Goal: Check status: Check status

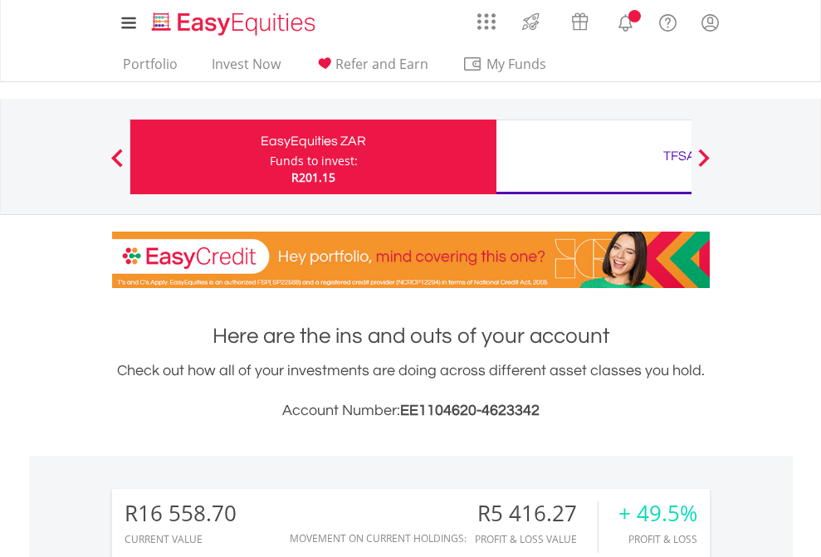
scroll to position [159, 261]
click at [270, 157] on div "Funds to invest:" at bounding box center [314, 161] width 88 height 17
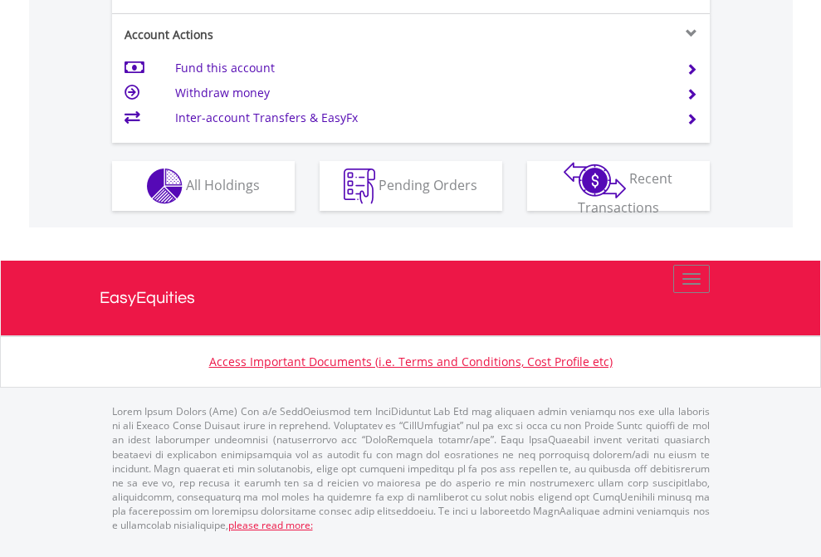
scroll to position [1558, 0]
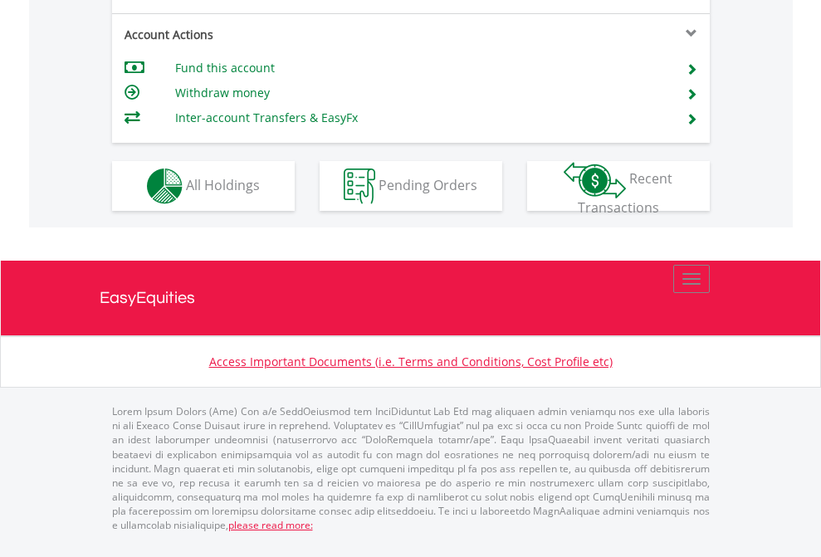
scroll to position [1591, 0]
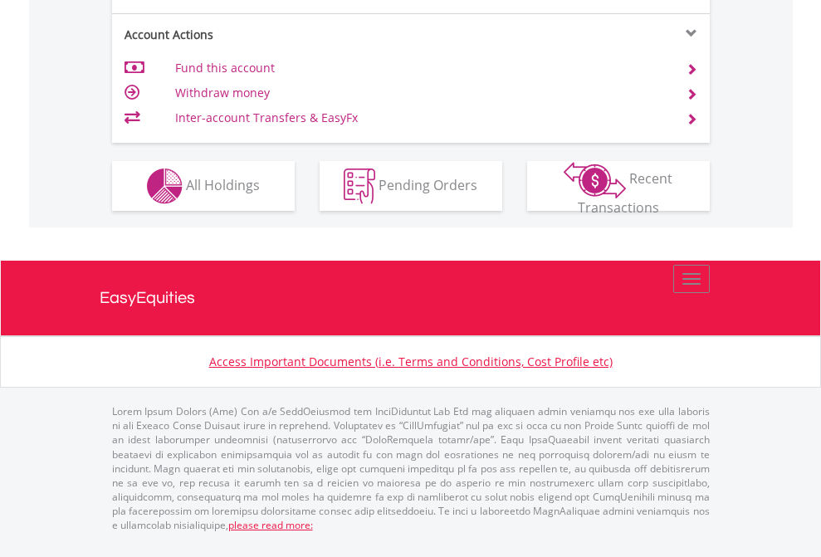
scroll to position [1558, 0]
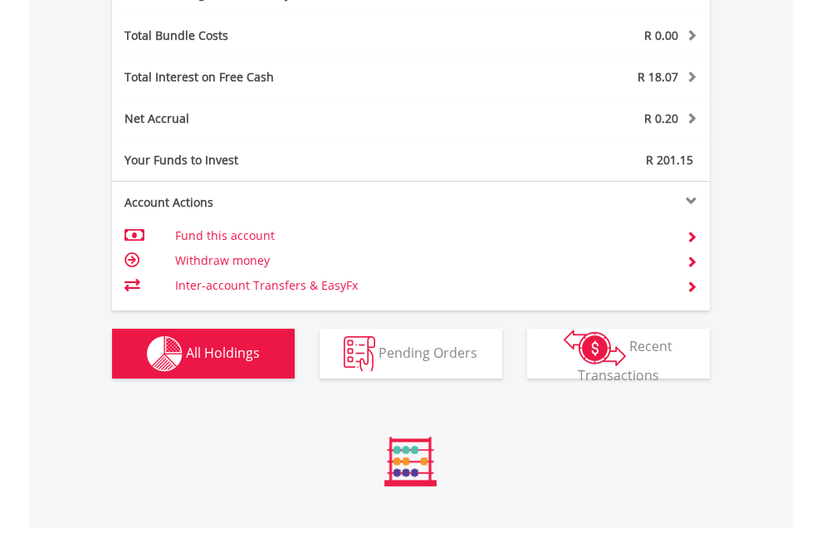
scroll to position [1979, 0]
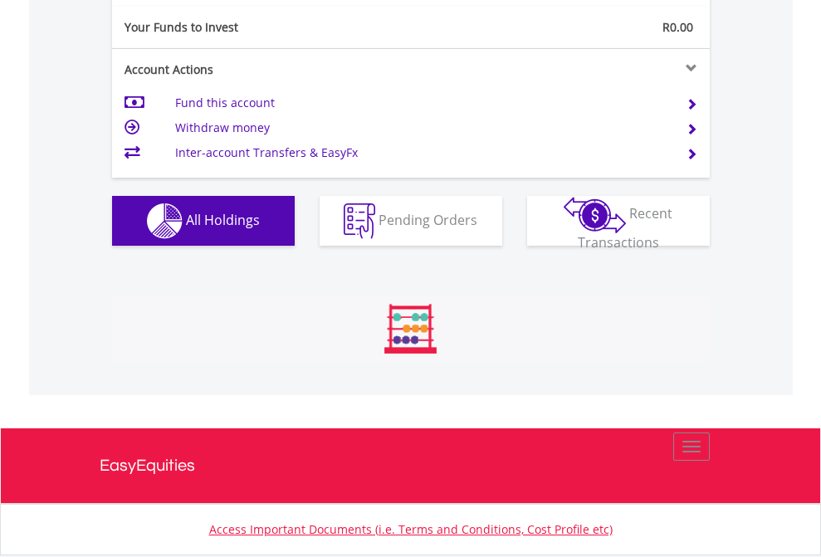
scroll to position [159, 261]
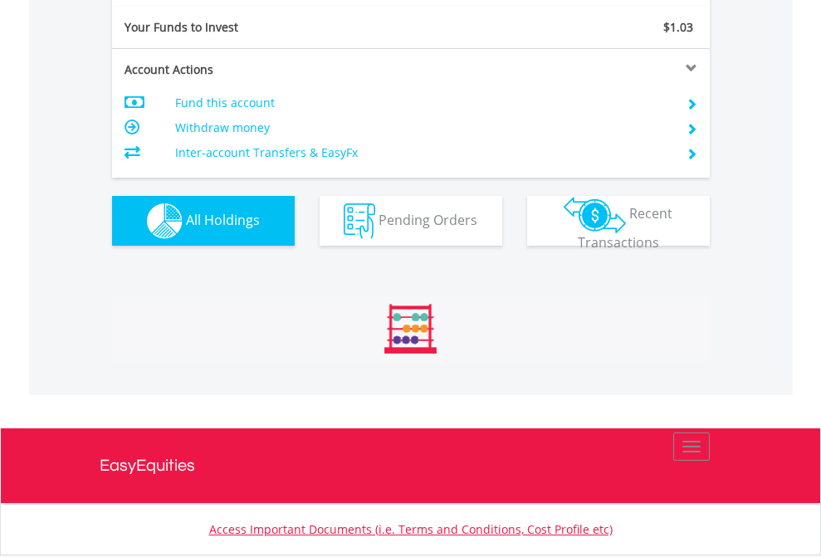
scroll to position [159, 261]
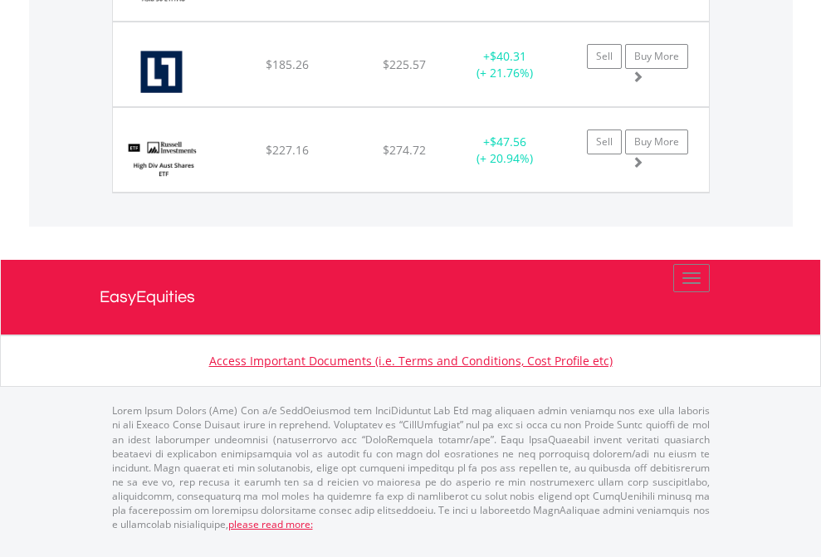
scroll to position [159, 261]
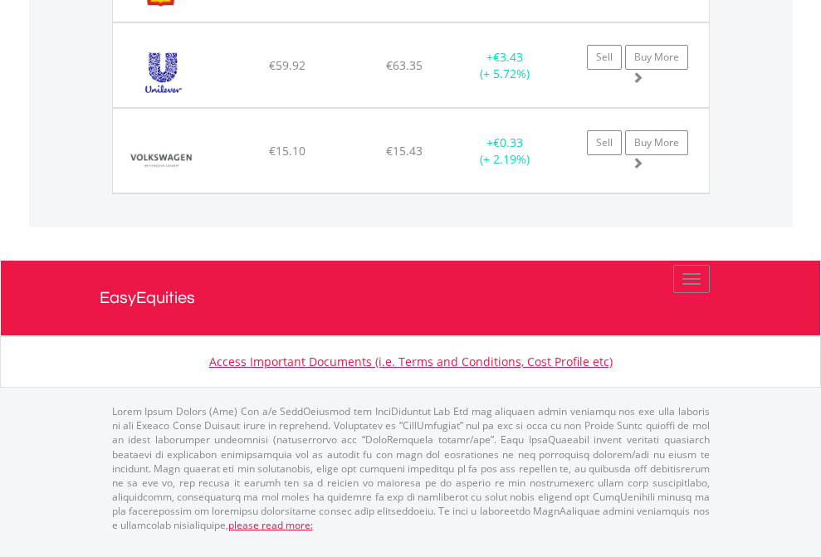
scroll to position [1847, 0]
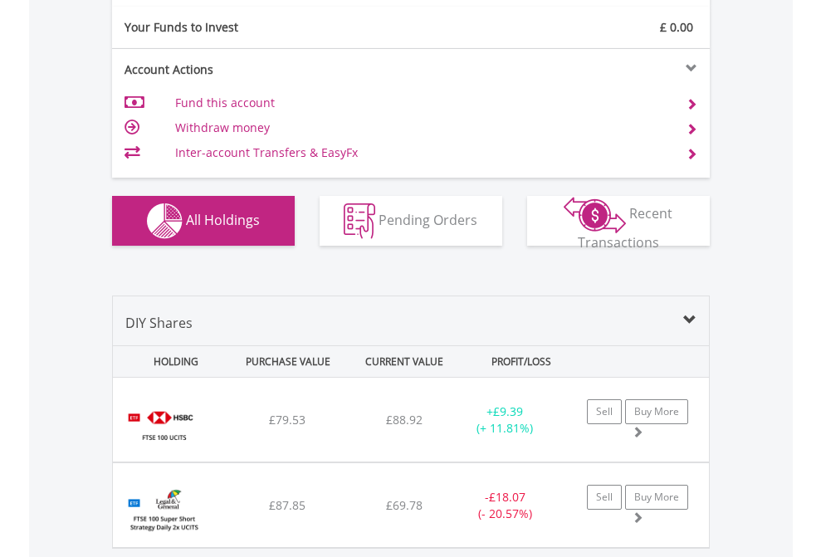
scroll to position [1846, 0]
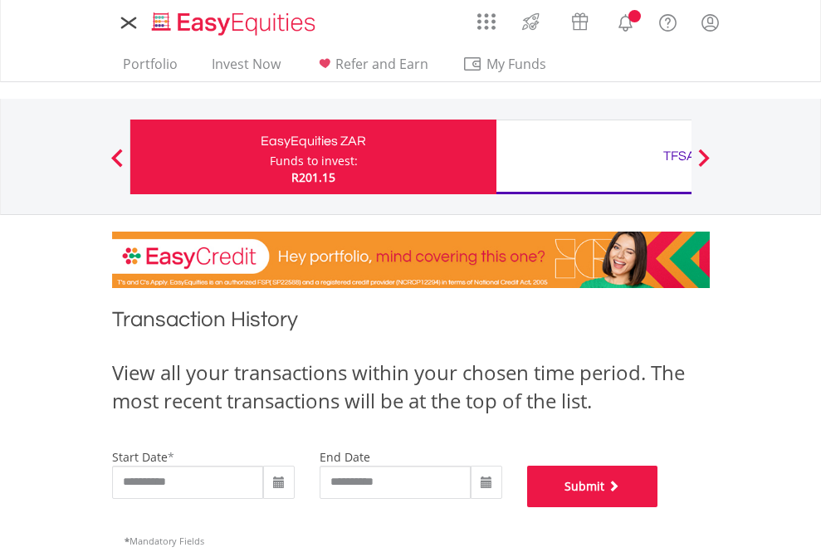
click at [658, 507] on button "Submit" at bounding box center [592, 486] width 131 height 41
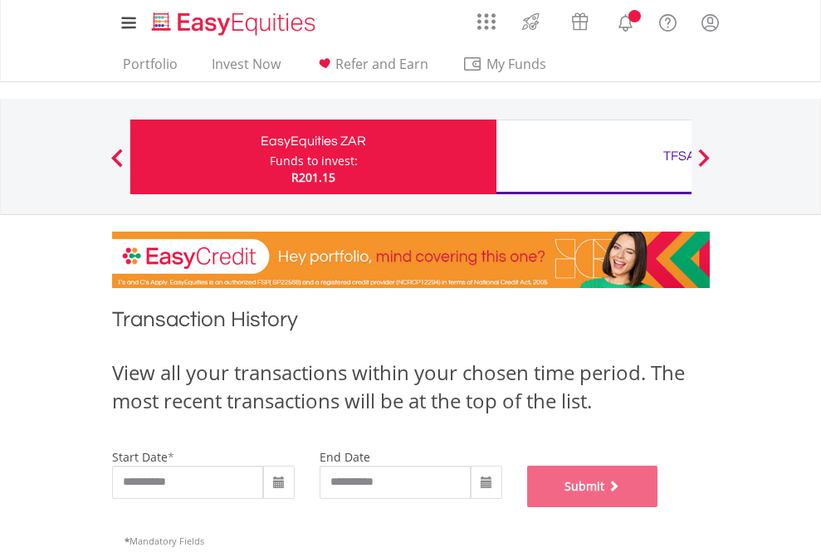
scroll to position [673, 0]
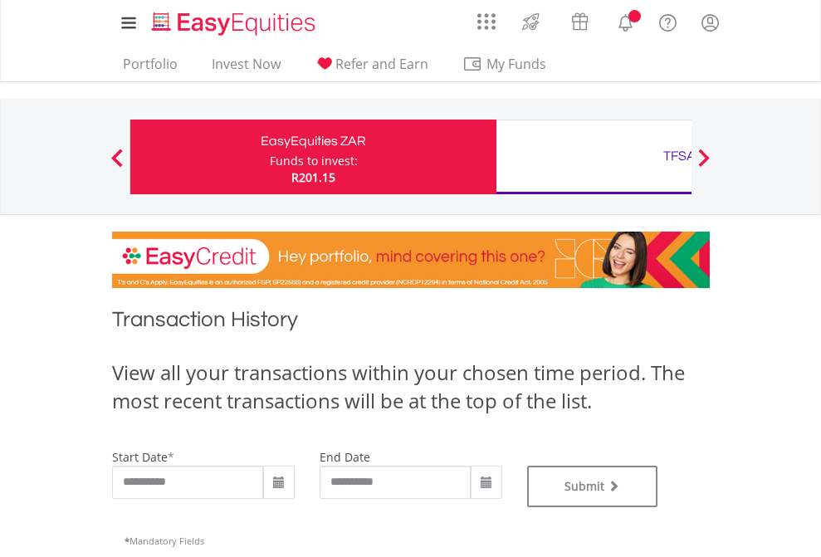
click at [593, 157] on div "TFSA" at bounding box center [679, 155] width 346 height 23
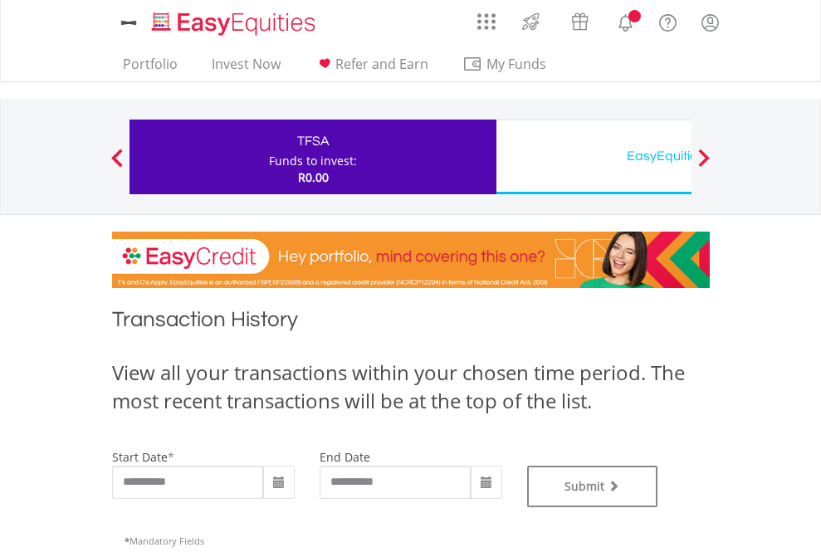
type input "**********"
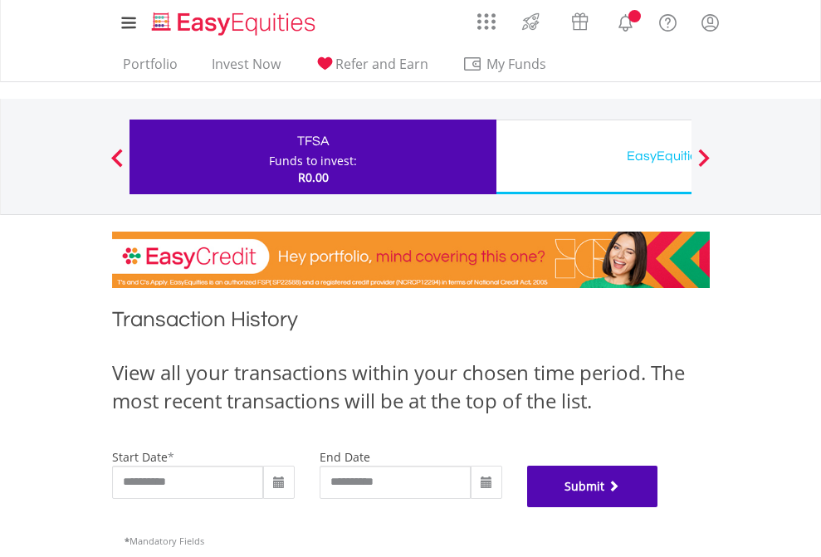
click at [658, 507] on button "Submit" at bounding box center [592, 486] width 131 height 41
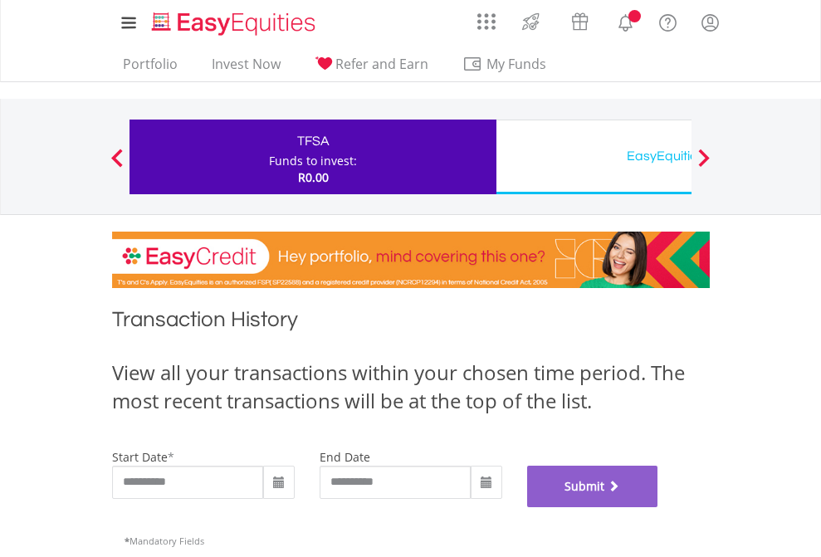
scroll to position [673, 0]
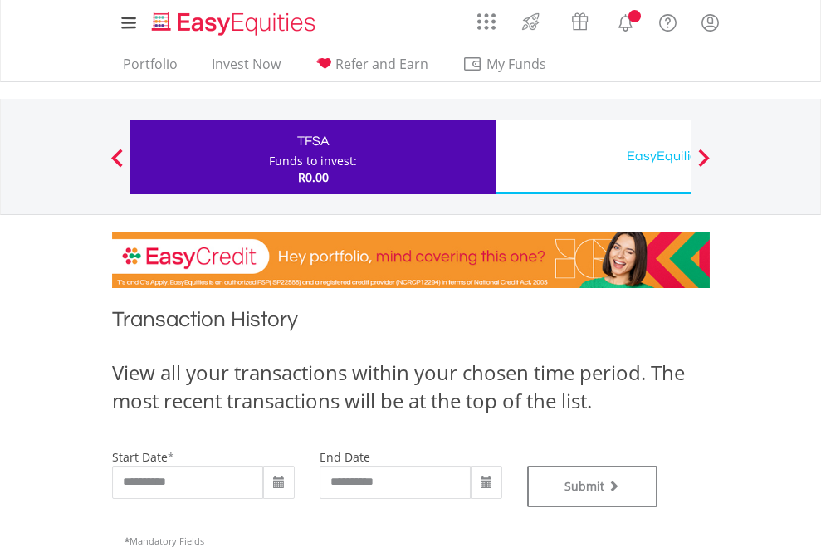
click at [593, 157] on div "EasyEquities USD" at bounding box center [679, 155] width 346 height 23
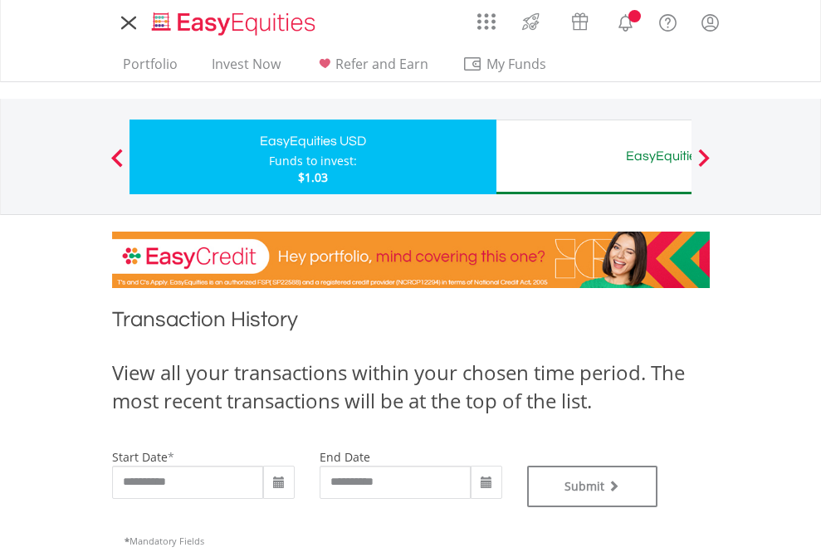
type input "**********"
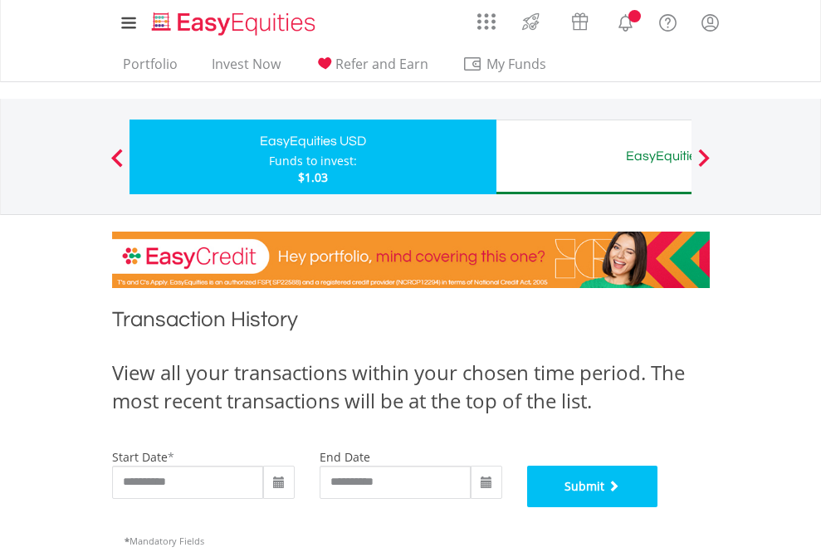
click at [658, 507] on button "Submit" at bounding box center [592, 486] width 131 height 41
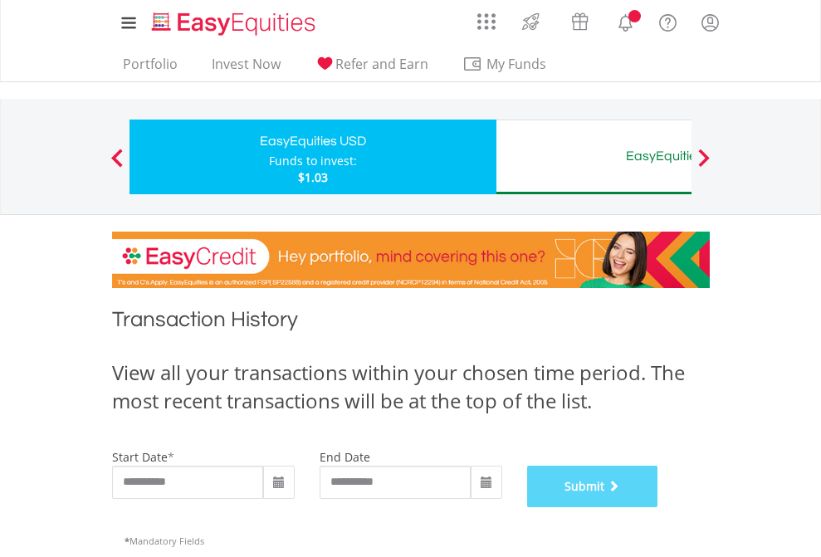
scroll to position [673, 0]
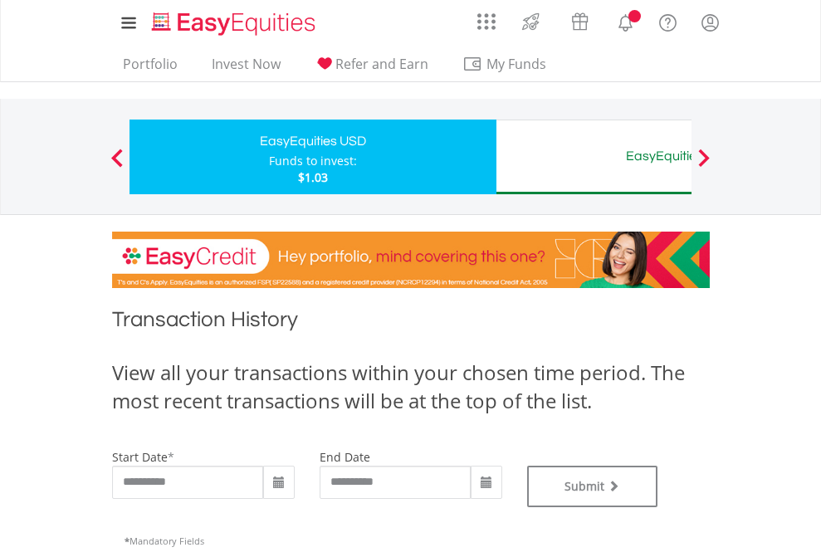
click at [593, 157] on div "EasyEquities AUD" at bounding box center [679, 155] width 346 height 23
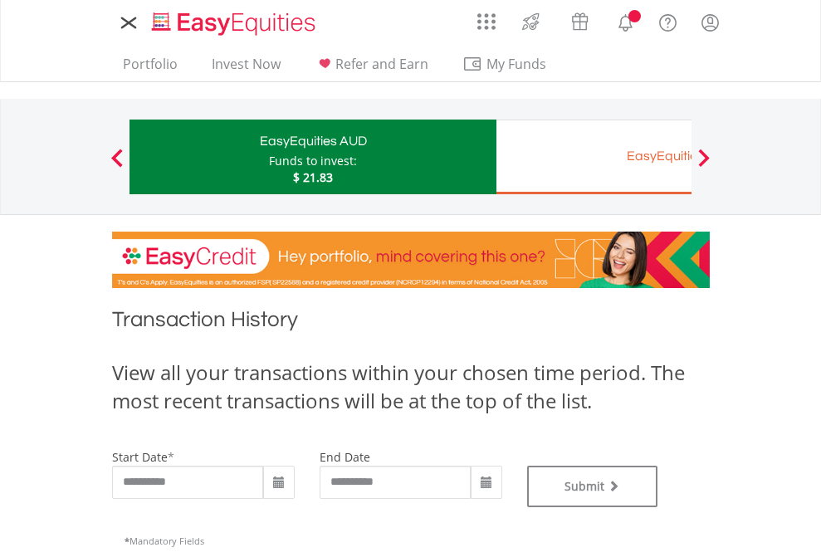
type input "**********"
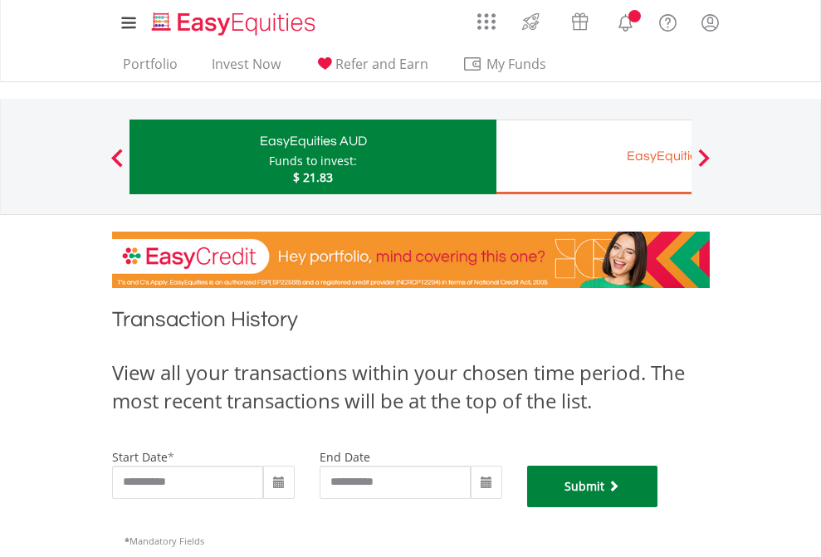
click at [658, 507] on button "Submit" at bounding box center [592, 486] width 131 height 41
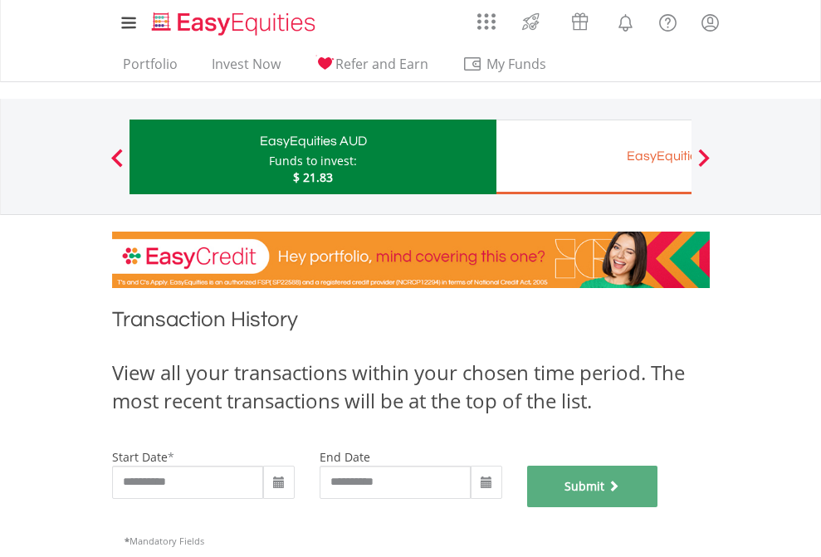
scroll to position [673, 0]
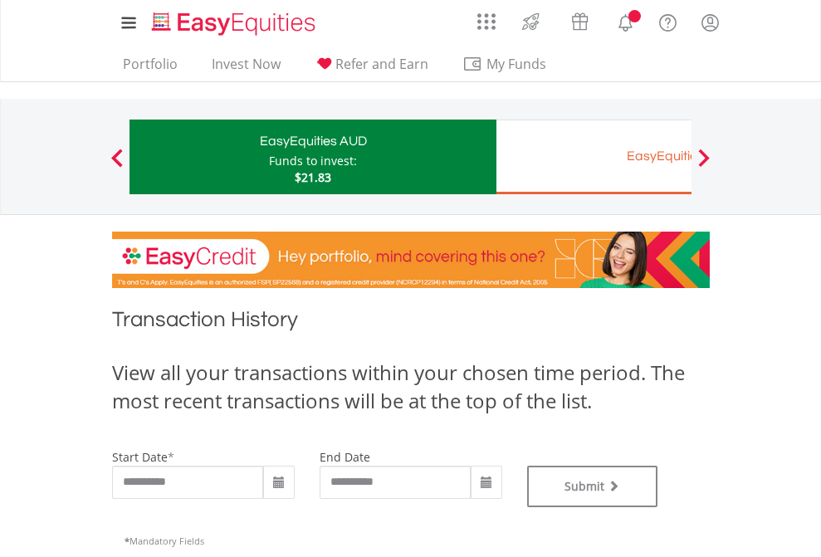
click at [593, 157] on div "EasyEquities EUR" at bounding box center [679, 155] width 346 height 23
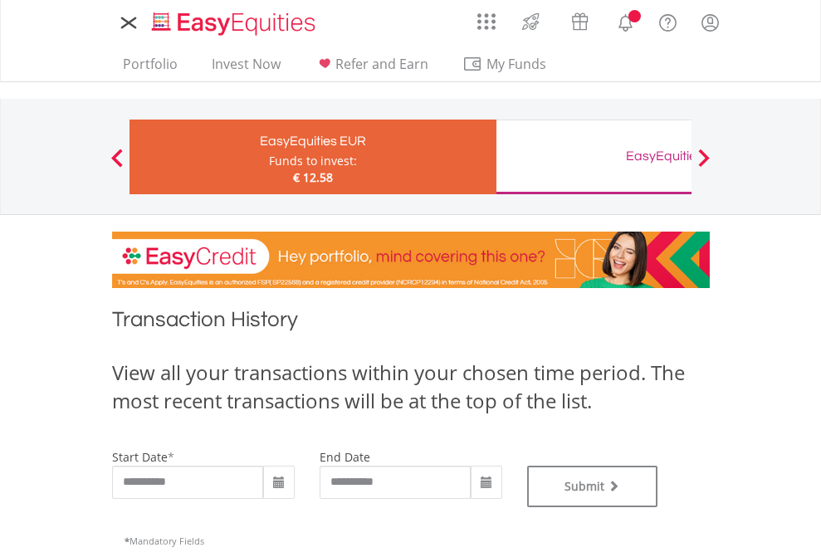
type input "**********"
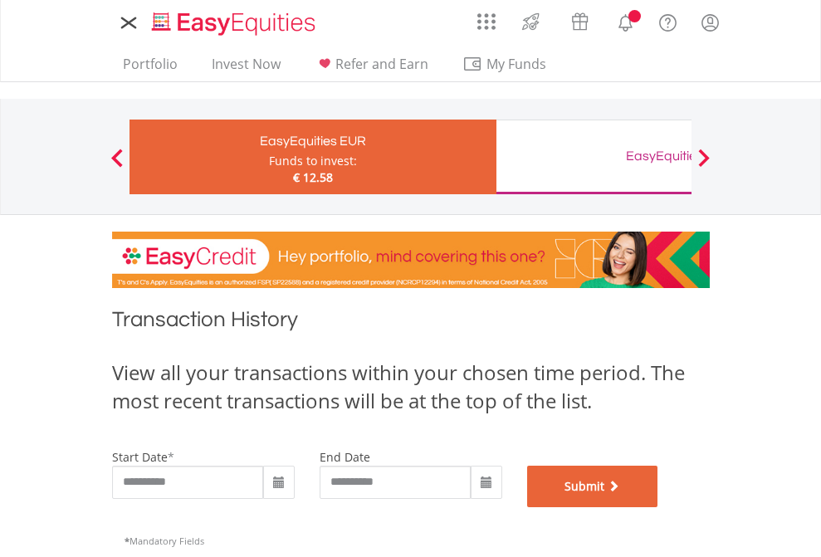
click at [658, 507] on button "Submit" at bounding box center [592, 486] width 131 height 41
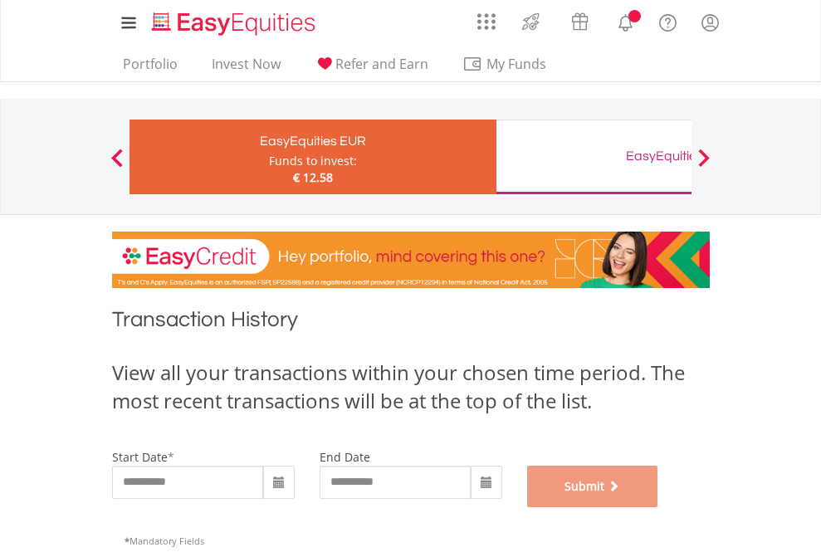
scroll to position [673, 0]
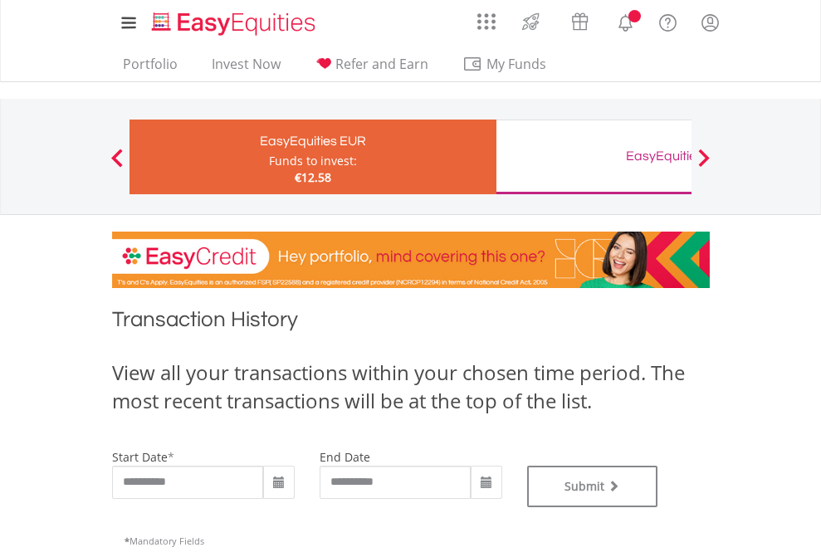
click at [593, 157] on div "EasyEquities GBP" at bounding box center [679, 155] width 346 height 23
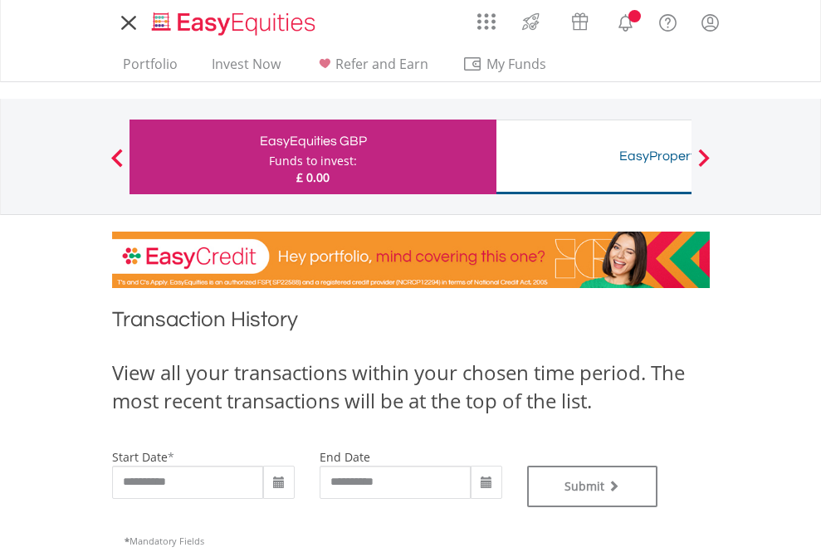
type input "**********"
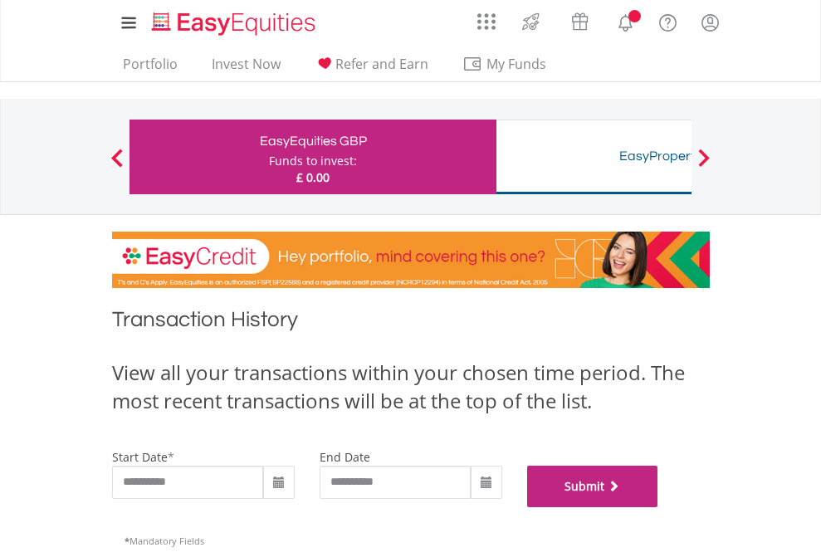
click at [658, 507] on button "Submit" at bounding box center [592, 486] width 131 height 41
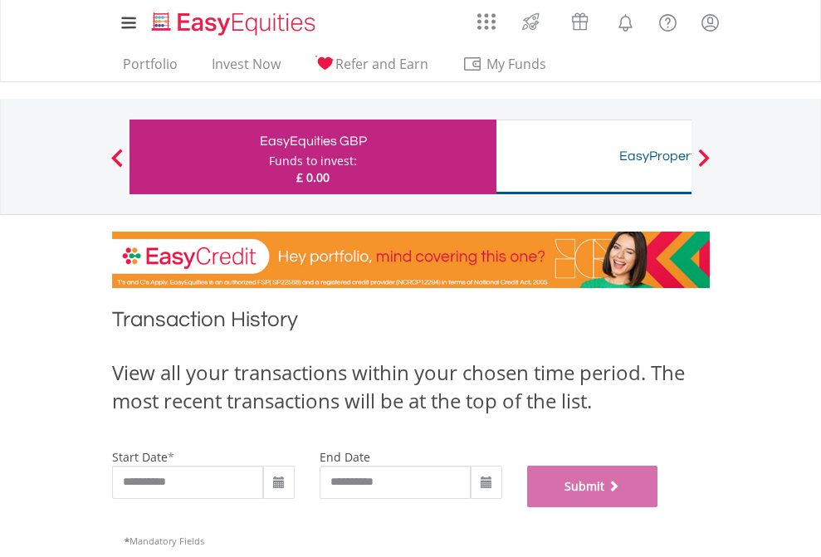
scroll to position [673, 0]
